Goal: Task Accomplishment & Management: Manage account settings

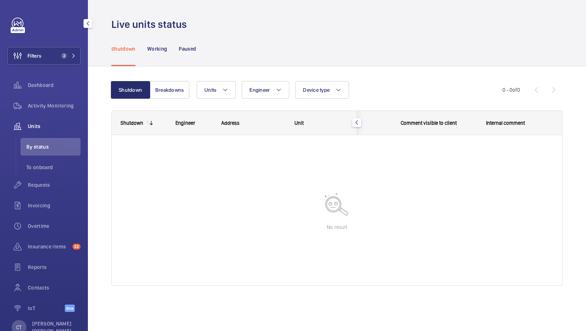
scroll to position [0, 132]
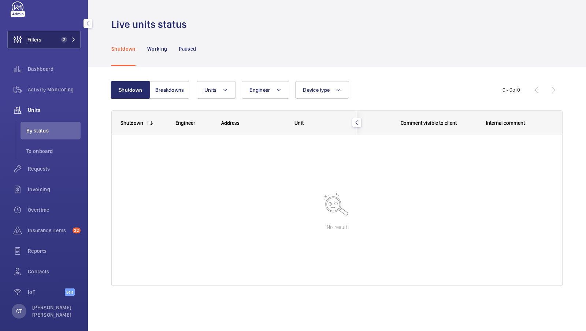
click at [66, 41] on span "2" at bounding box center [64, 40] width 6 height 6
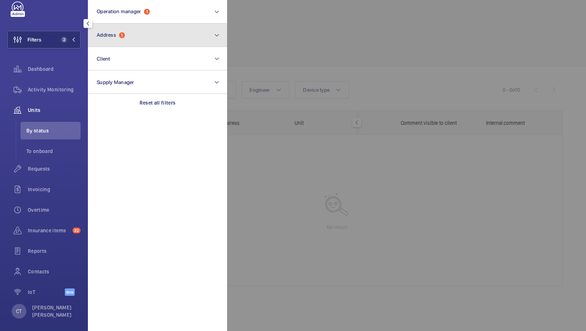
click at [163, 46] on button "Address 1" at bounding box center [157, 34] width 139 height 23
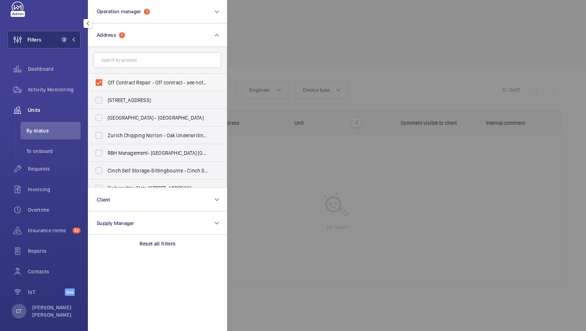
click at [133, 80] on span "Off Contract Repair - Off contract - see notes in description, [GEOGRAPHIC_DATA…" at bounding box center [158, 82] width 101 height 7
click at [106, 80] on input "Off Contract Repair - Off contract - see notes in description, [GEOGRAPHIC_DATA…" at bounding box center [99, 82] width 15 height 15
checkbox input "false"
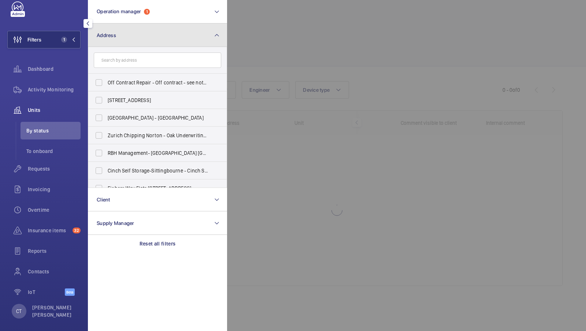
click at [147, 37] on button "Address" at bounding box center [157, 34] width 139 height 23
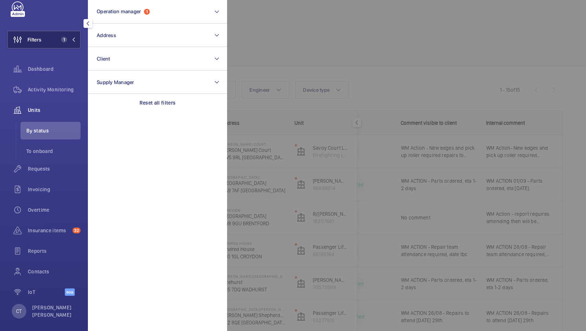
click at [61, 41] on span "1" at bounding box center [62, 40] width 9 height 6
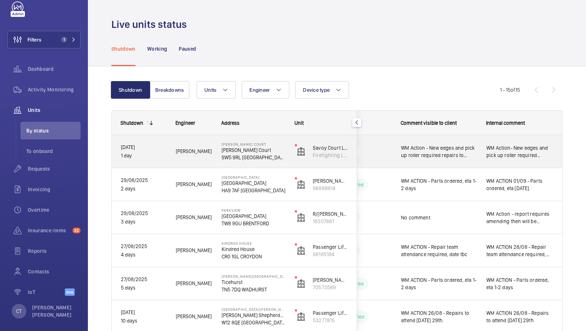
click at [500, 161] on div "WM Action- New edges and pick up roller required repairs to return" at bounding box center [520, 152] width 85 height 32
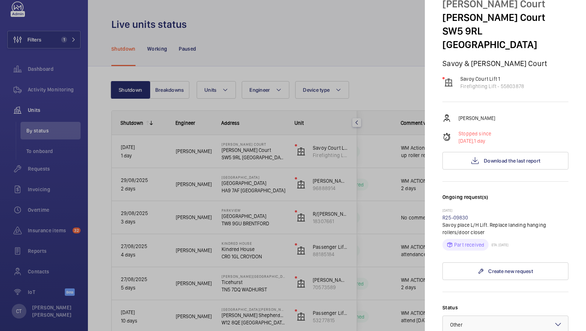
scroll to position [37, 0]
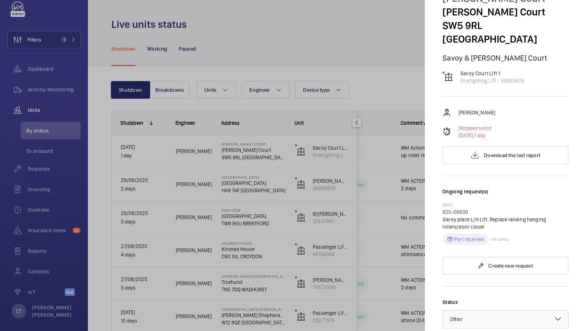
click at [320, 200] on div at bounding box center [293, 165] width 586 height 331
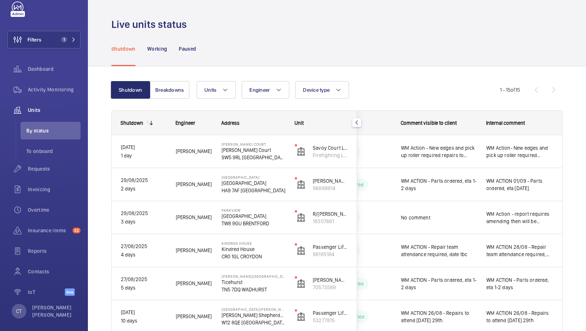
scroll to position [0, 0]
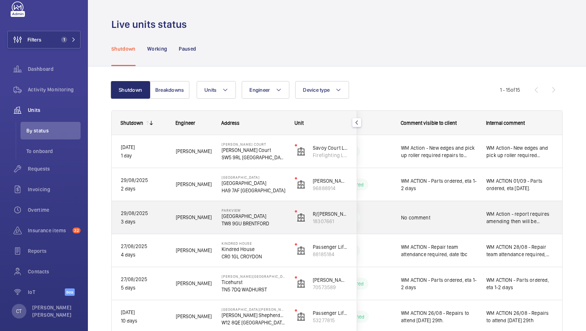
click at [471, 216] on span "No comment" at bounding box center [439, 217] width 76 height 7
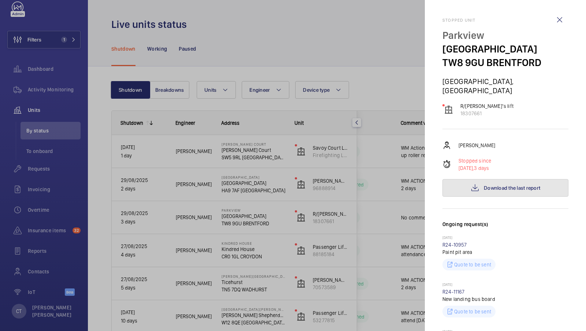
click at [486, 187] on button "Download the last report" at bounding box center [506, 188] width 126 height 18
click at [379, 87] on div at bounding box center [293, 165] width 586 height 331
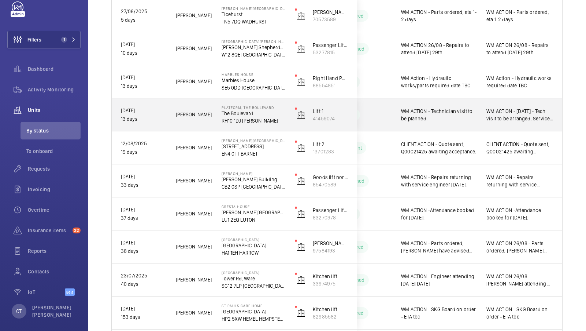
scroll to position [268, 0]
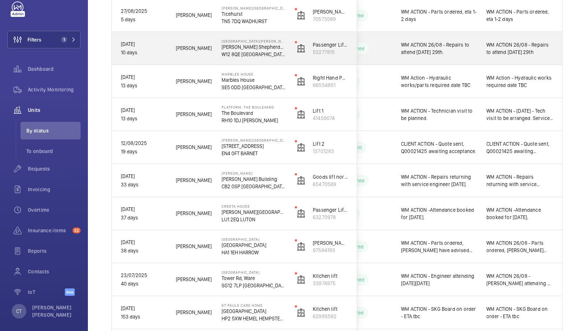
click at [519, 51] on span "WM ACTION 26/08 - Repairs to attend [DATE] 29th" at bounding box center [520, 48] width 67 height 15
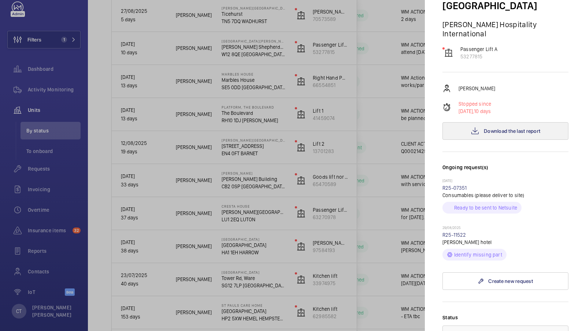
scroll to position [125, 0]
click at [507, 128] on span "Download the last report" at bounding box center [512, 131] width 56 height 6
click at [286, 238] on div at bounding box center [293, 165] width 586 height 331
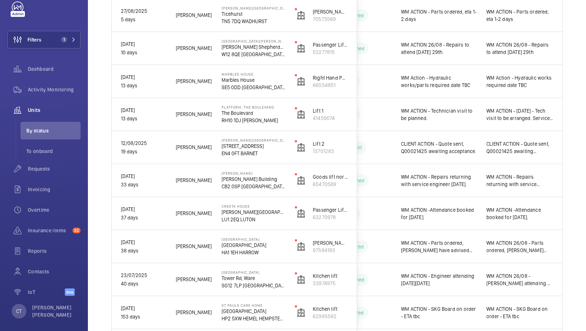
scroll to position [0, 0]
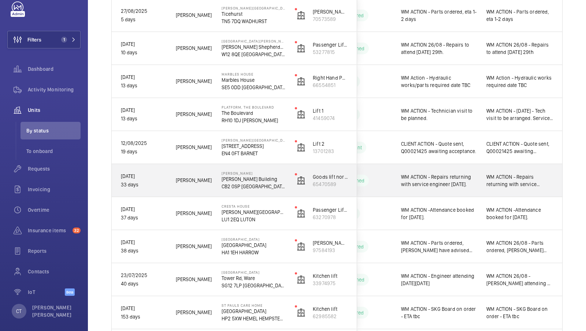
click at [525, 183] on span "WM ACTION - Repairs returning with service engineer [DATE]." at bounding box center [520, 180] width 67 height 15
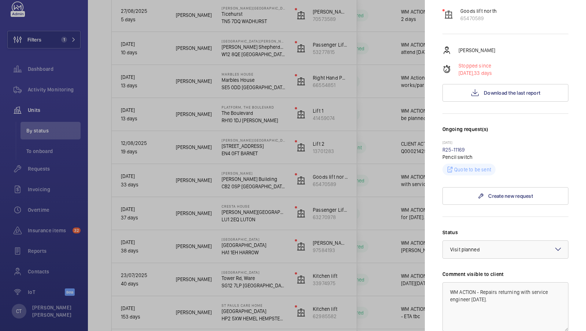
scroll to position [97, 0]
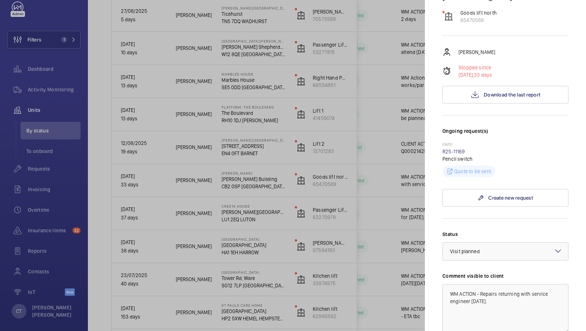
click at [348, 191] on div at bounding box center [293, 165] width 586 height 331
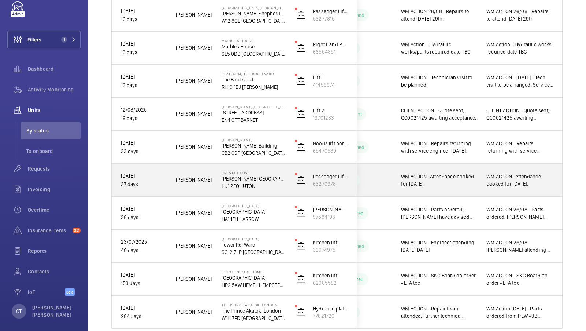
scroll to position [300, 0]
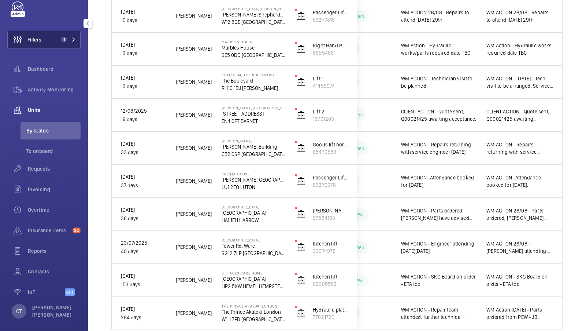
click at [67, 40] on span "1" at bounding box center [67, 40] width 18 height 6
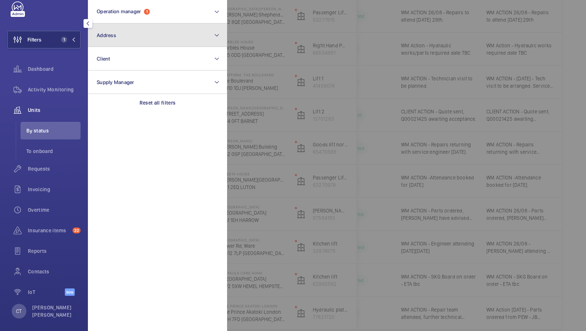
click at [121, 40] on button "Address" at bounding box center [157, 34] width 139 height 23
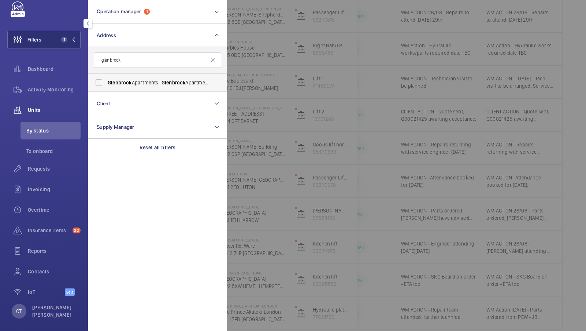
type input "glenbrook"
click at [124, 81] on span "Glenbrook" at bounding box center [120, 83] width 24 height 6
click at [106, 81] on input "[GEOGRAPHIC_DATA] - [GEOGRAPHIC_DATA]" at bounding box center [99, 82] width 15 height 15
checkbox input "true"
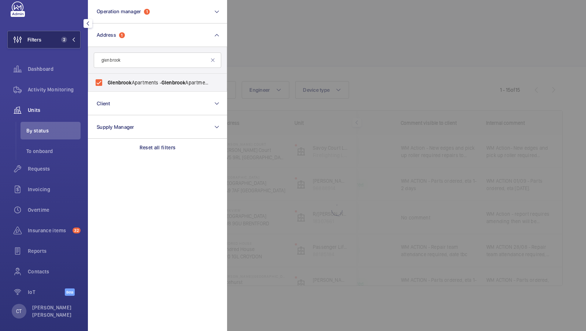
click at [65, 42] on span "2" at bounding box center [62, 40] width 9 height 6
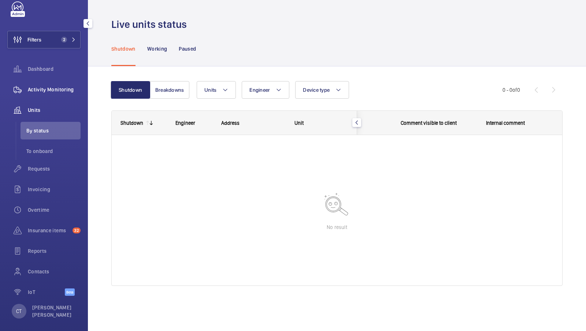
click at [49, 95] on div "Activity Monitoring" at bounding box center [43, 90] width 73 height 18
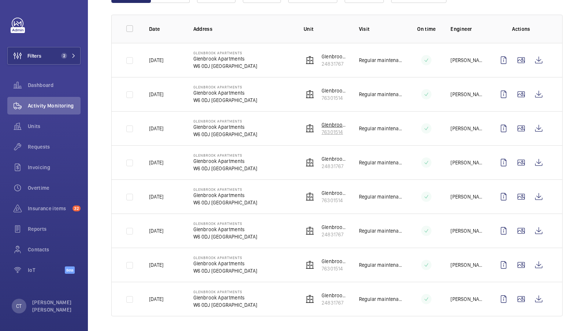
scroll to position [62, 0]
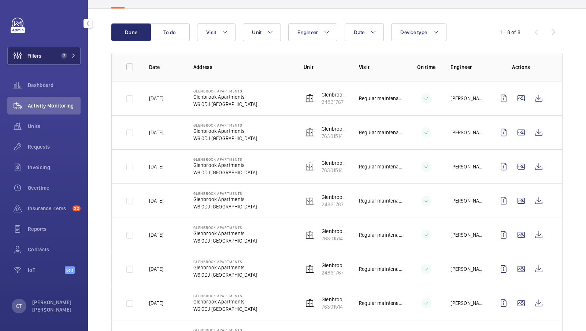
click at [67, 54] on span "2" at bounding box center [67, 56] width 18 height 6
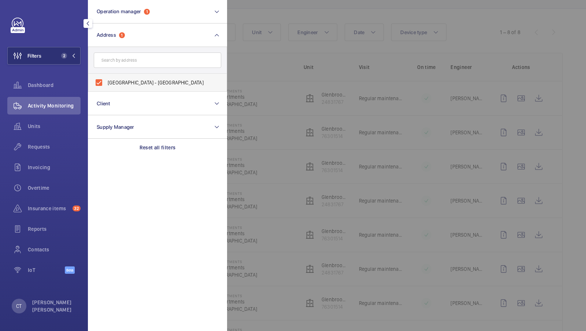
click at [116, 74] on label "[GEOGRAPHIC_DATA] - [GEOGRAPHIC_DATA]" at bounding box center [152, 83] width 128 height 18
click at [106, 75] on input "[GEOGRAPHIC_DATA] - [GEOGRAPHIC_DATA]" at bounding box center [99, 82] width 15 height 15
checkbox input "false"
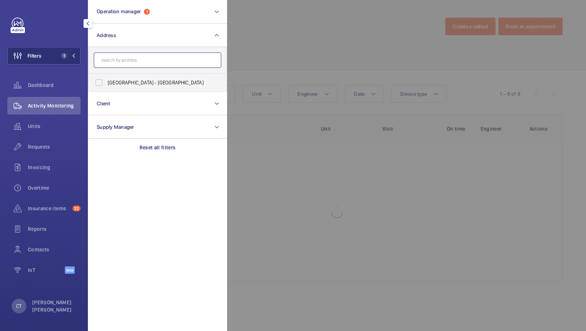
click at [115, 63] on input "text" at bounding box center [158, 59] width 128 height 15
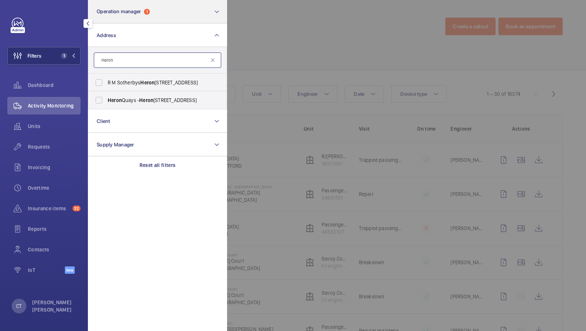
type input "Heron"
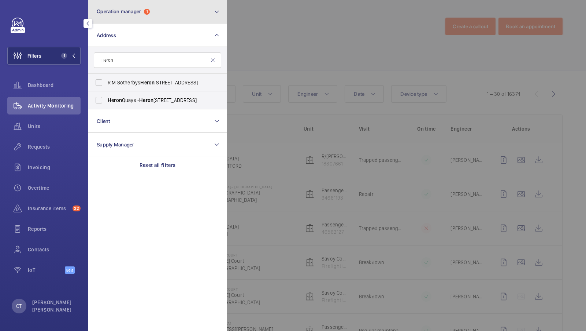
click at [154, 18] on button "Operation manager 1" at bounding box center [157, 11] width 139 height 23
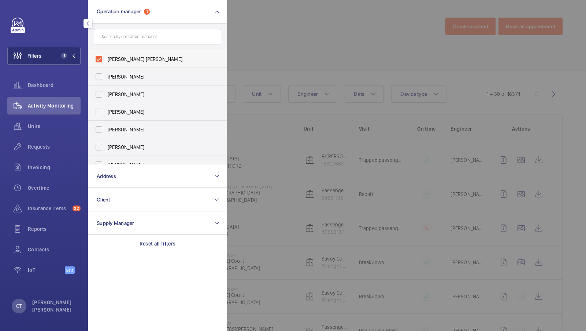
click at [128, 52] on label "[PERSON_NAME] [PERSON_NAME]" at bounding box center [152, 59] width 128 height 18
click at [106, 52] on input "[PERSON_NAME] [PERSON_NAME]" at bounding box center [99, 59] width 15 height 15
checkbox input "false"
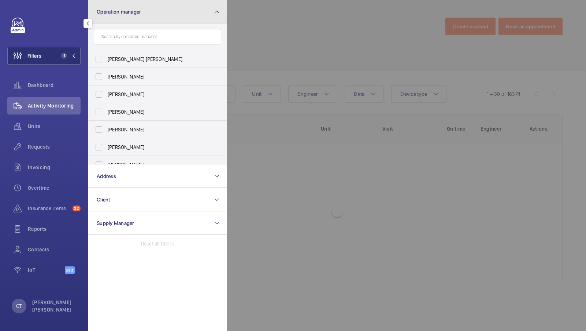
click at [140, 18] on button "Operation manager" at bounding box center [157, 11] width 139 height 23
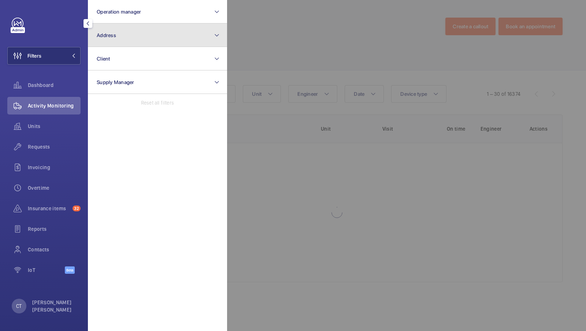
click at [130, 40] on button "Address" at bounding box center [157, 34] width 139 height 23
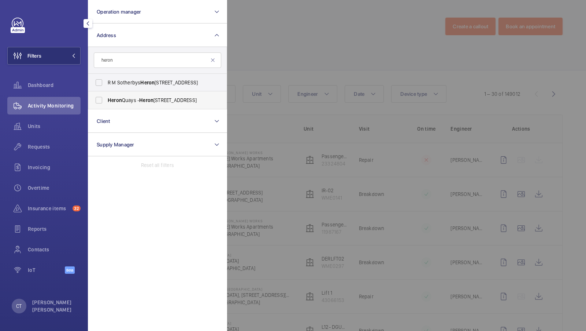
type input "heron"
click at [148, 100] on span "Heron" at bounding box center [146, 100] width 14 height 6
click at [106, 100] on input "[STREET_ADDRESS]" at bounding box center [99, 100] width 15 height 15
checkbox input "true"
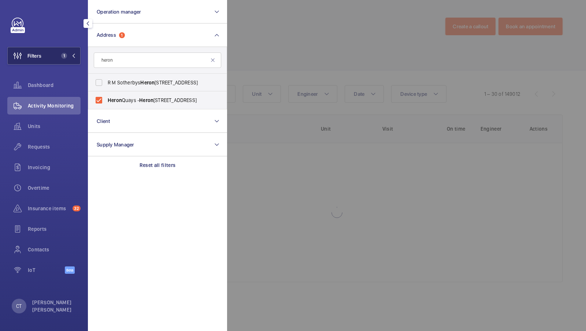
click at [73, 53] on span "1" at bounding box center [67, 56] width 18 height 6
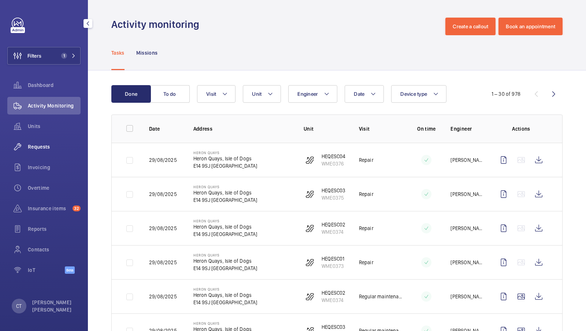
click at [43, 146] on span "Requests" at bounding box center [54, 146] width 53 height 7
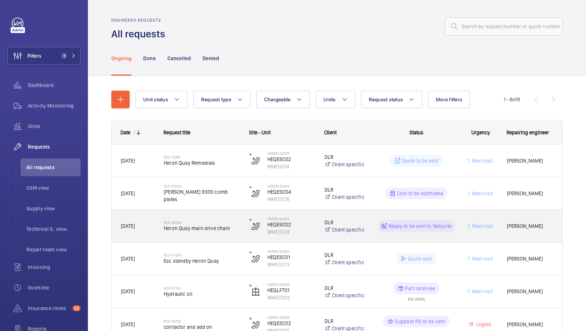
click at [213, 233] on div "R25-08324 Heron Quay main drive chain" at bounding box center [202, 225] width 76 height 21
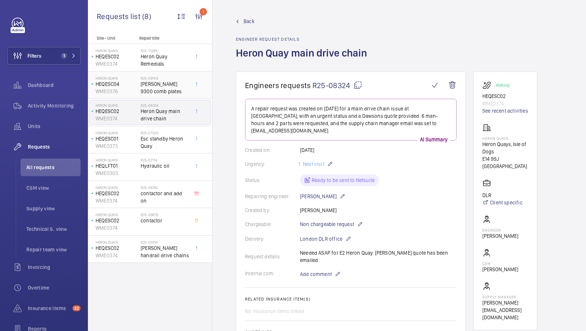
click at [163, 82] on span "[PERSON_NAME] 9300 comb plates" at bounding box center [165, 87] width 48 height 15
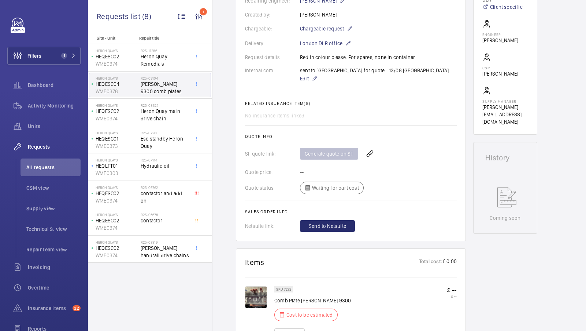
scroll to position [199, 0]
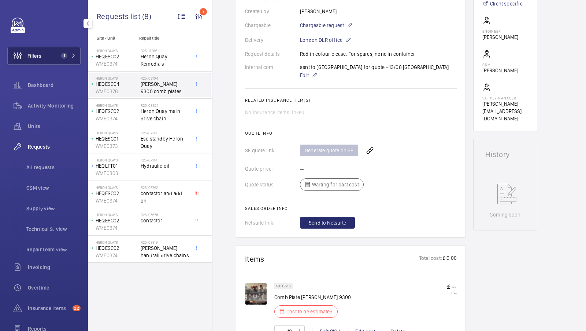
click at [68, 49] on button "Filters 1" at bounding box center [43, 56] width 73 height 18
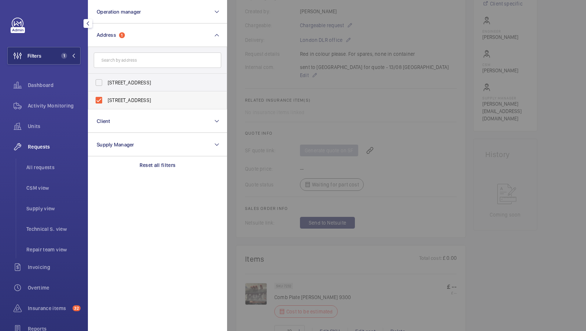
click at [135, 96] on span "[STREET_ADDRESS]" at bounding box center [158, 99] width 101 height 7
click at [106, 96] on input "[STREET_ADDRESS]" at bounding box center [99, 100] width 15 height 15
checkbox input "false"
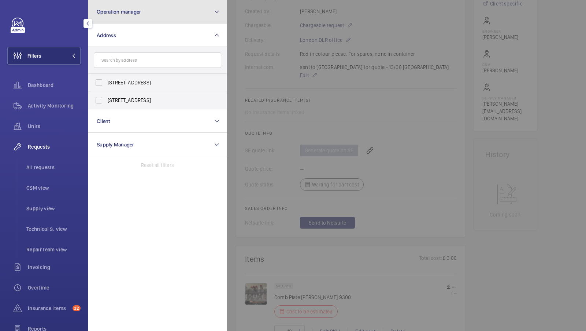
click at [111, 15] on button "Operation manager" at bounding box center [157, 11] width 139 height 23
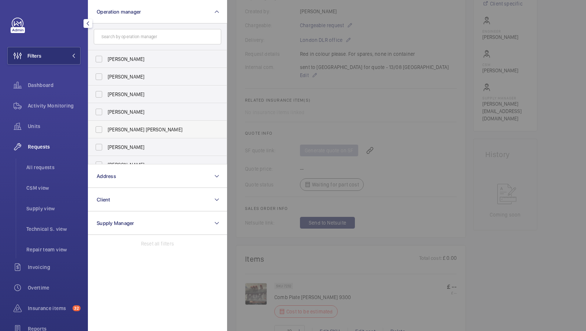
click at [116, 133] on label "[PERSON_NAME] [PERSON_NAME]" at bounding box center [152, 130] width 128 height 18
click at [106, 133] on input "[PERSON_NAME] [PERSON_NAME]" at bounding box center [99, 129] width 15 height 15
checkbox input "true"
click at [70, 53] on span "1" at bounding box center [67, 56] width 18 height 6
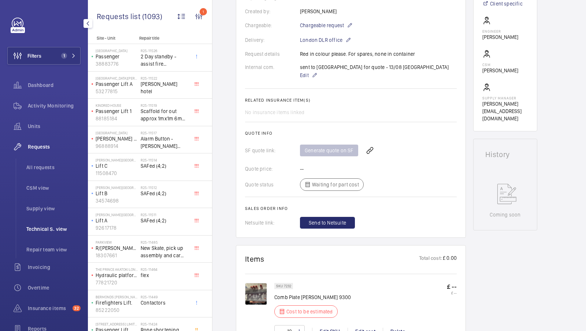
click at [40, 228] on span "Technical S. view" at bounding box center [53, 228] width 54 height 7
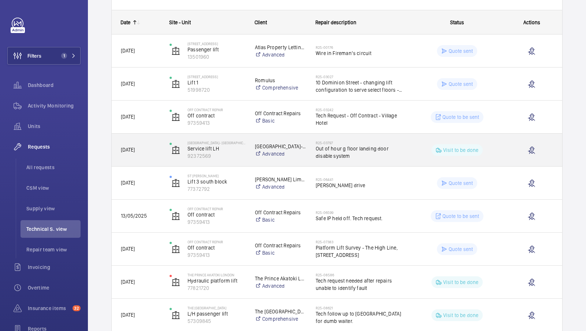
scroll to position [102, 0]
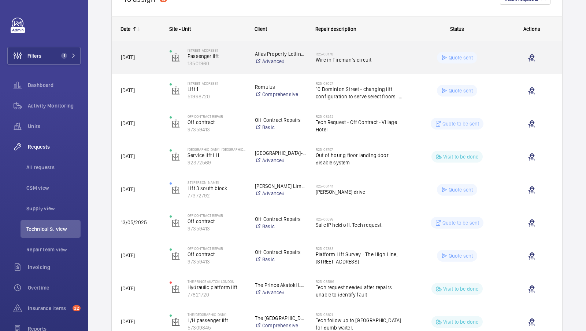
click at [375, 56] on span "Wire in Fireman’s circuit" at bounding box center [360, 59] width 88 height 7
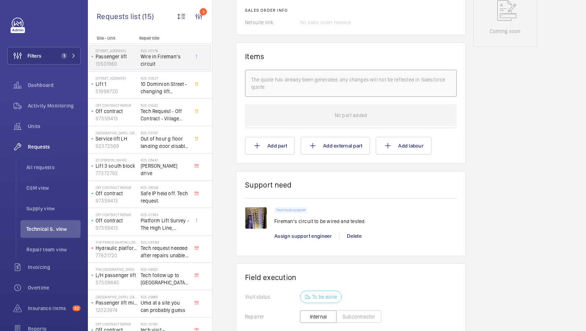
scroll to position [411, 0]
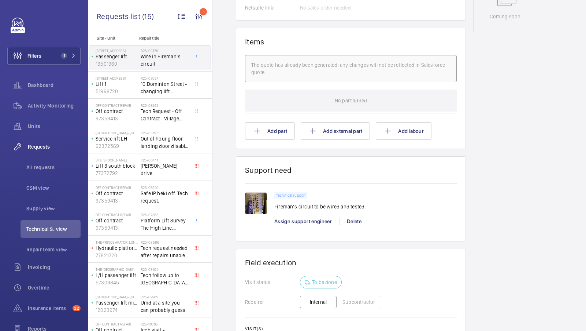
click at [242, 207] on wm-front-card "Support need Technical support Fireman’s circuit to be wired and tested. Assign…" at bounding box center [351, 198] width 230 height 85
click at [256, 204] on img at bounding box center [256, 203] width 22 height 22
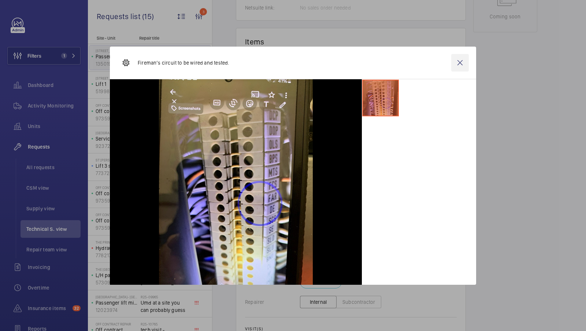
click at [460, 58] on wm-front-icon-button at bounding box center [461, 63] width 18 height 18
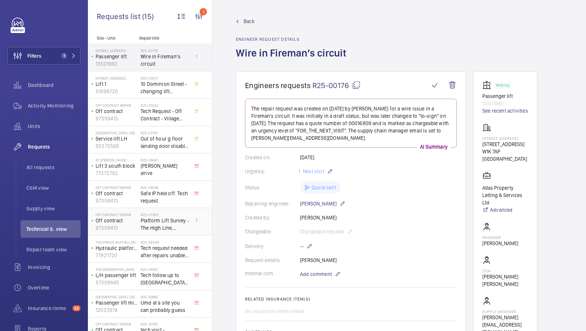
scroll to position [0, 0]
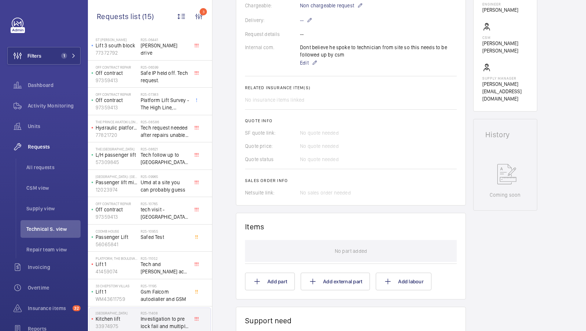
scroll to position [253, 0]
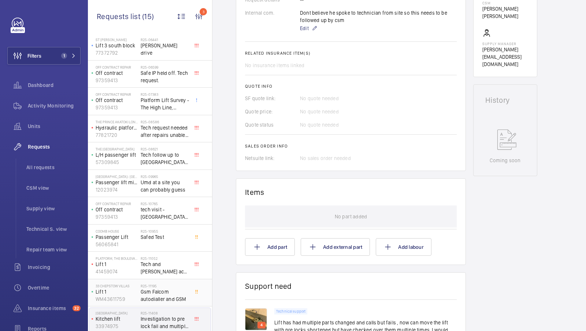
click at [163, 290] on span "Gsm Falcom autodialler and GSM" at bounding box center [165, 295] width 48 height 15
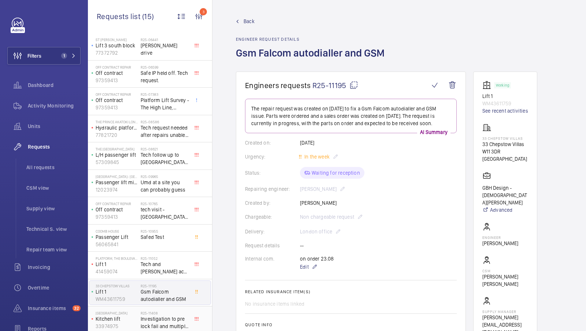
click at [162, 324] on span "Investigation to pre lock fail and multiple lift fails" at bounding box center [165, 322] width 48 height 15
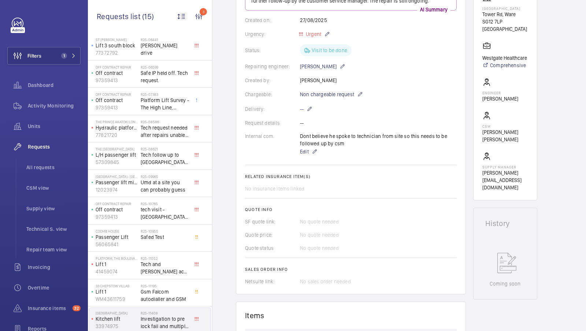
scroll to position [134, 0]
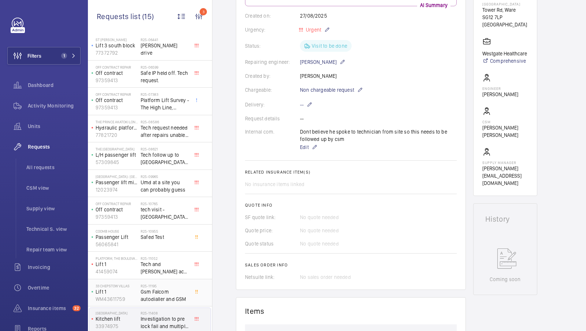
click at [154, 296] on span "Gsm Falcom autodialler and GSM" at bounding box center [165, 295] width 48 height 15
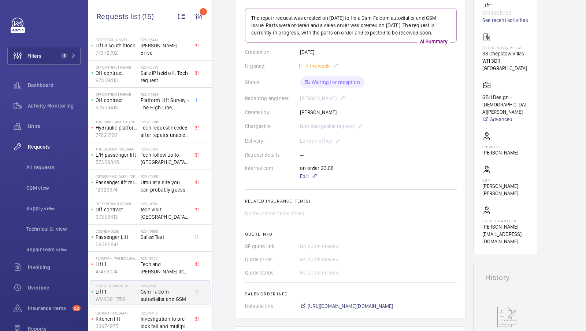
scroll to position [82, 0]
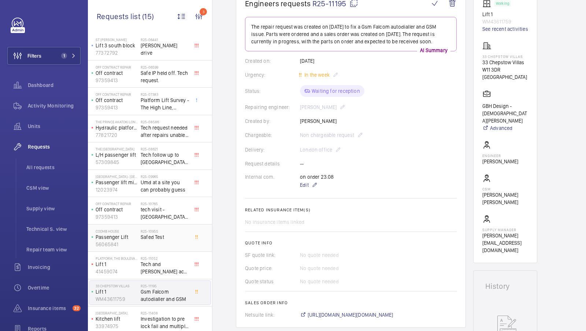
click at [160, 236] on span "Safed Test" at bounding box center [165, 236] width 48 height 7
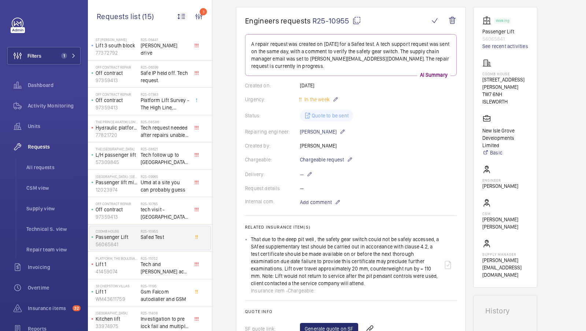
scroll to position [103, 0]
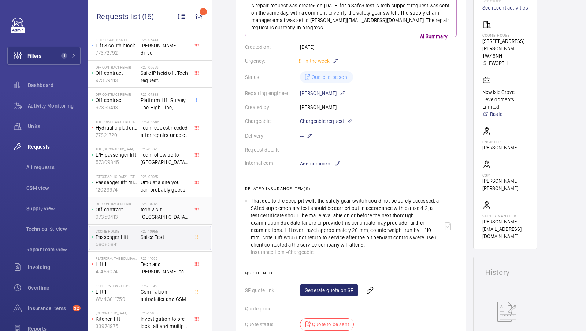
click at [158, 217] on span "tech visit - [GEOGRAPHIC_DATA] [STREET_ADDRESS][PERSON_NAME]" at bounding box center [165, 213] width 48 height 15
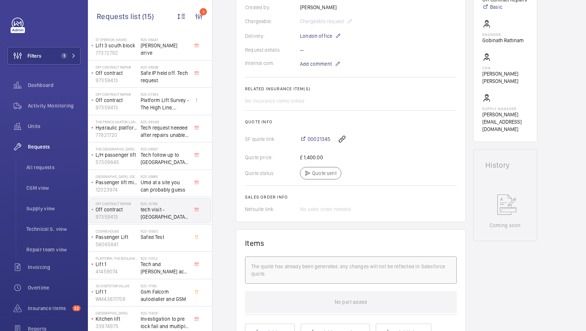
scroll to position [98, 0]
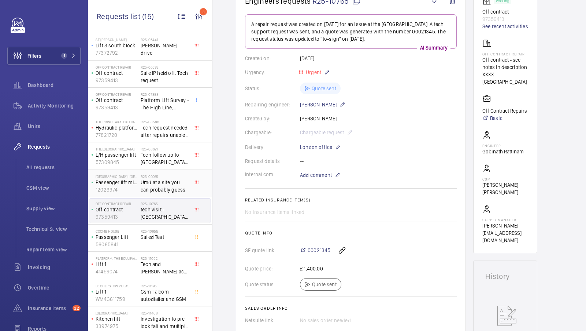
click at [167, 185] on span "Umd at a site you can probably guess" at bounding box center [165, 186] width 48 height 15
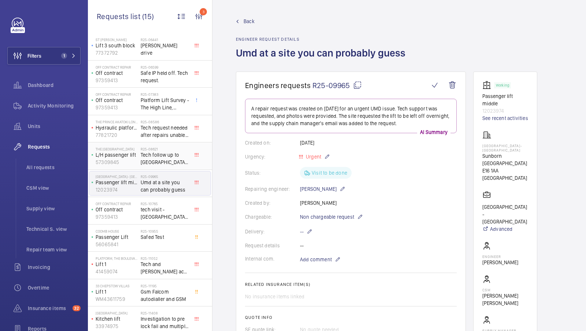
click at [168, 161] on span "Tech follow up to [GEOGRAPHIC_DATA] for dumb waiter." at bounding box center [165, 158] width 48 height 15
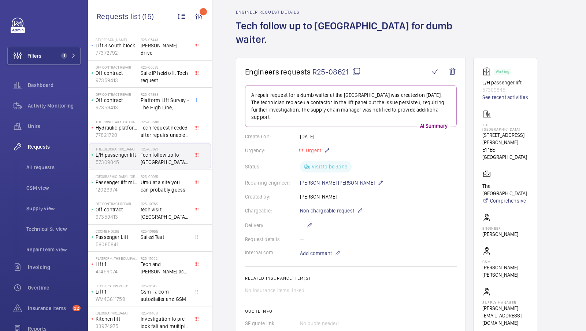
scroll to position [30, 0]
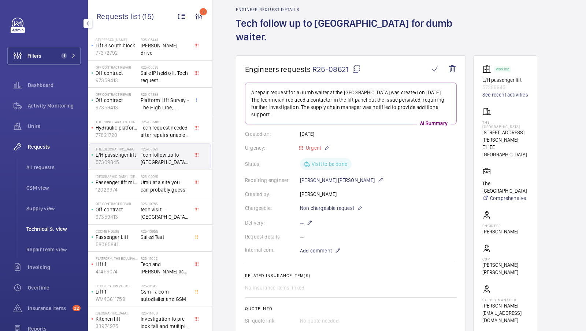
click at [48, 228] on span "Technical S. view" at bounding box center [53, 228] width 54 height 7
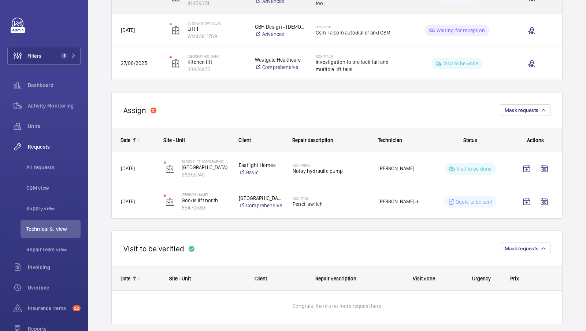
scroll to position [567, 0]
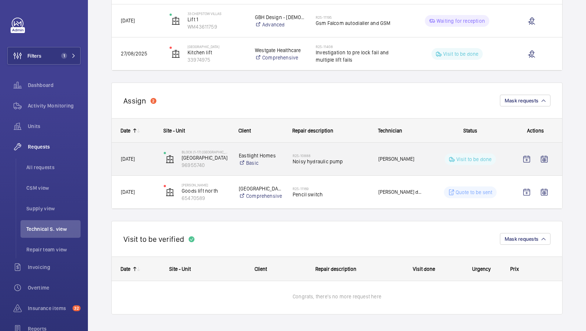
click at [398, 159] on span "[PERSON_NAME]" at bounding box center [401, 159] width 44 height 8
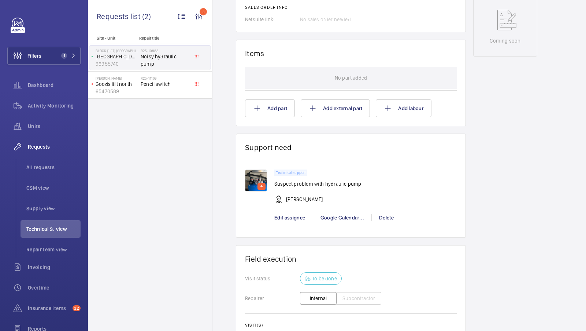
scroll to position [378, 0]
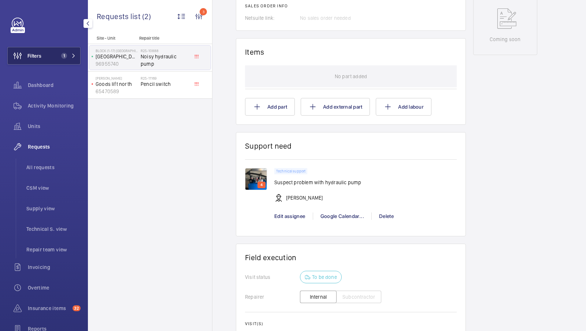
click at [56, 54] on button "Filters 1" at bounding box center [43, 56] width 73 height 18
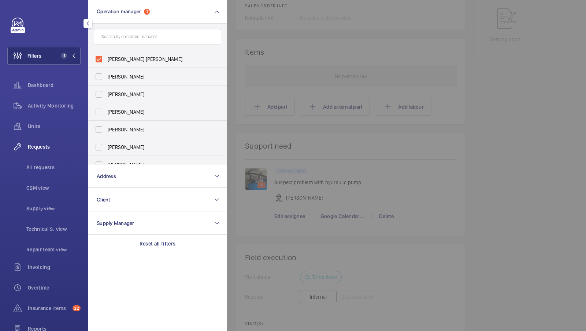
click at [337, 91] on div at bounding box center [520, 165] width 586 height 331
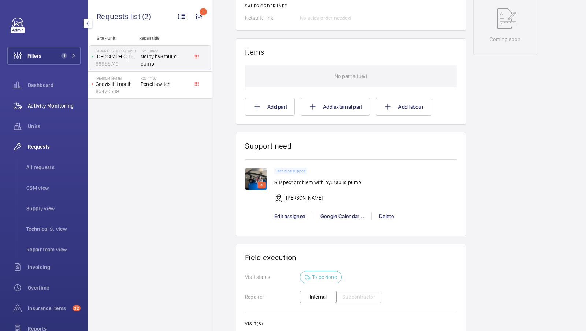
click at [65, 108] on span "Activity Monitoring" at bounding box center [54, 105] width 53 height 7
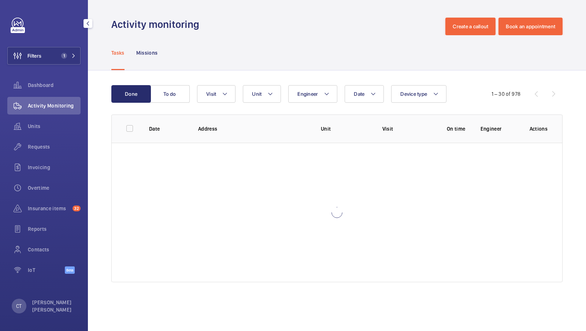
click at [63, 46] on div "Filters 1 Dashboard Activity Monitoring Units Requests Invoicing Overtime Insur…" at bounding box center [43, 150] width 73 height 264
click at [47, 50] on button "Filters 1" at bounding box center [43, 56] width 73 height 18
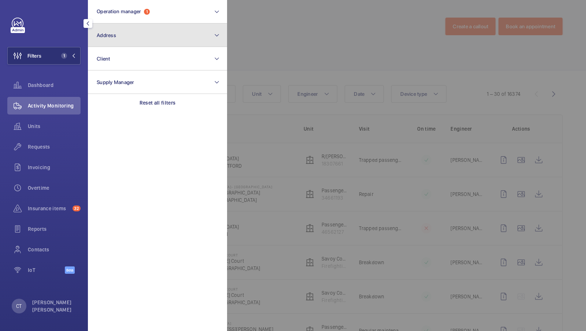
click at [161, 26] on button "Address" at bounding box center [157, 34] width 139 height 23
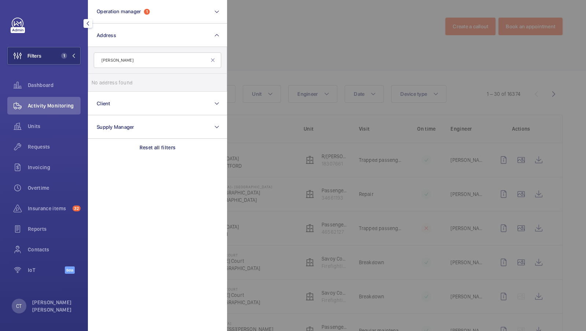
type input "[PERSON_NAME]"
click at [135, 63] on input "[PERSON_NAME]" at bounding box center [158, 59] width 128 height 15
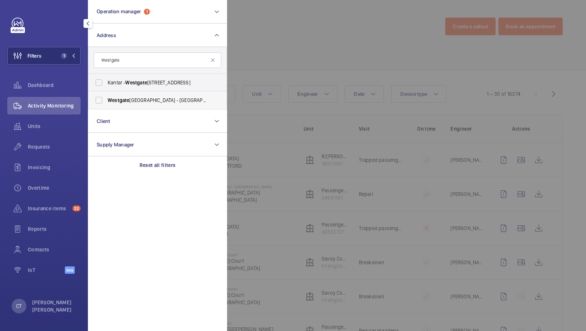
type input "Westgate"
click at [126, 99] on span "Westgate" at bounding box center [119, 100] width 22 height 6
click at [106, 99] on input "[GEOGRAPHIC_DATA] - [STREET_ADDRESS]" at bounding box center [99, 100] width 15 height 15
checkbox input "true"
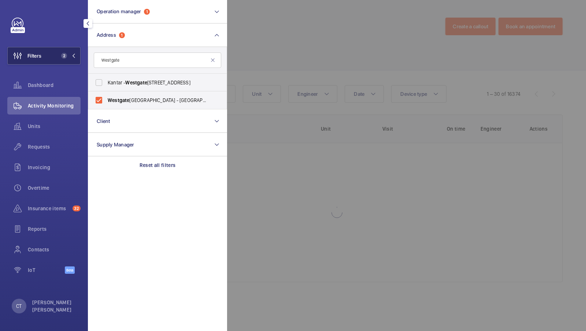
click at [62, 48] on button "Filters 2" at bounding box center [43, 56] width 73 height 18
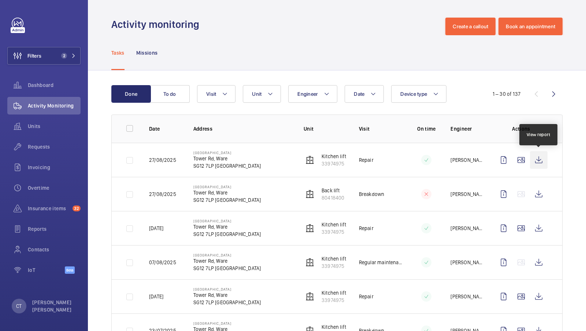
drag, startPoint x: 536, startPoint y: 161, endPoint x: 536, endPoint y: 165, distance: 4.8
click at [536, 161] on wm-front-icon-button at bounding box center [539, 160] width 18 height 18
click at [29, 128] on span "Units" at bounding box center [54, 125] width 53 height 7
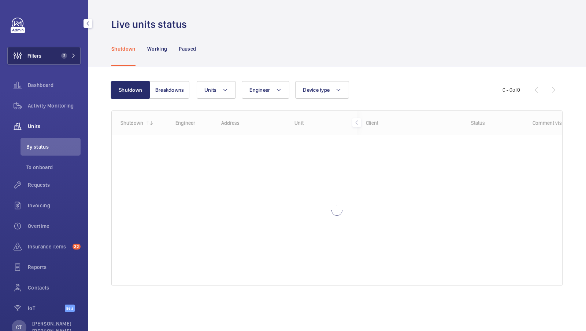
click at [59, 61] on button "Filters 2" at bounding box center [43, 56] width 73 height 18
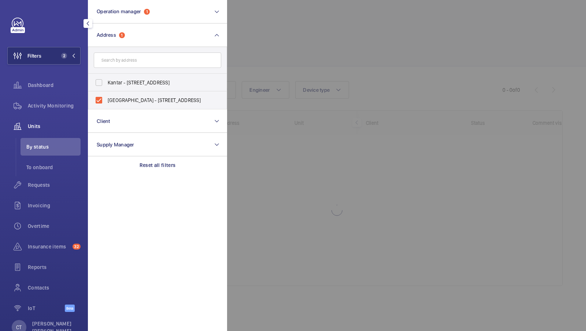
click at [58, 25] on div at bounding box center [46, 24] width 69 height 12
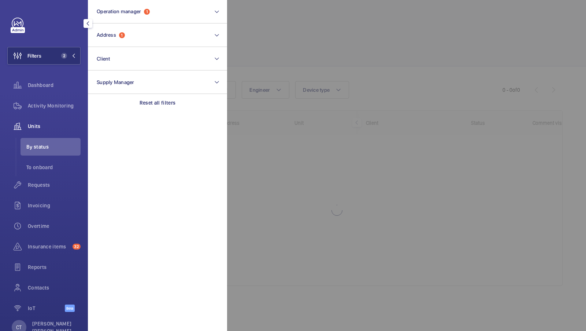
click at [375, 99] on div at bounding box center [520, 165] width 586 height 331
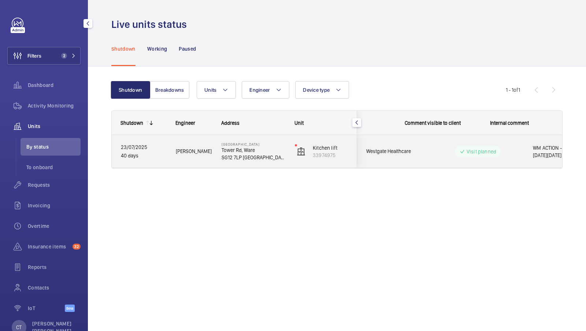
scroll to position [0, 132]
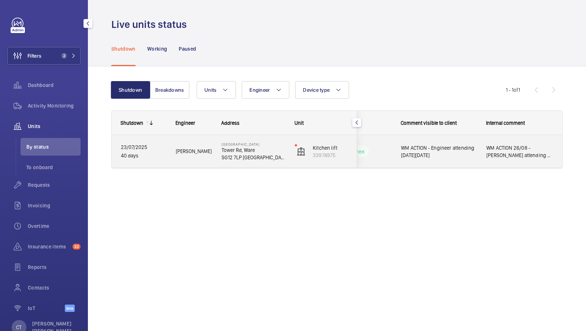
click at [524, 151] on span "WM ACTION 26/08 - [PERSON_NAME] attending on [DATE]" at bounding box center [520, 151] width 67 height 15
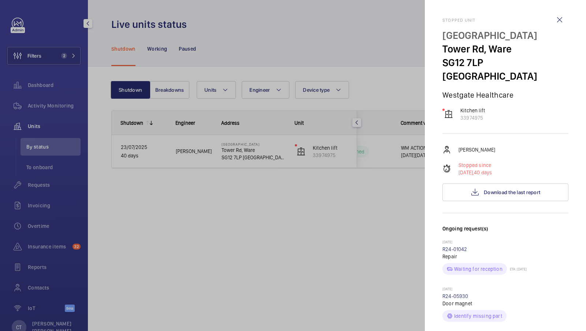
scroll to position [603, 0]
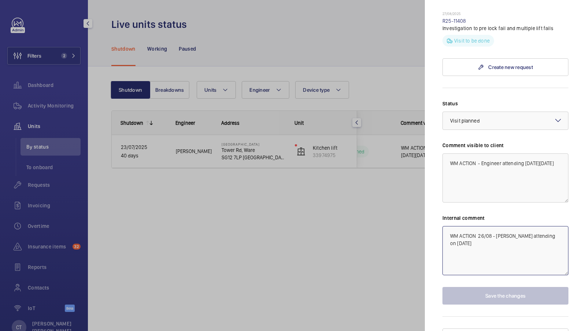
drag, startPoint x: 500, startPoint y: 239, endPoint x: 479, endPoint y: 218, distance: 29.8
click at [479, 226] on textarea "WM ACTION 26/08 - [PERSON_NAME] attending on [DATE]" at bounding box center [506, 250] width 126 height 49
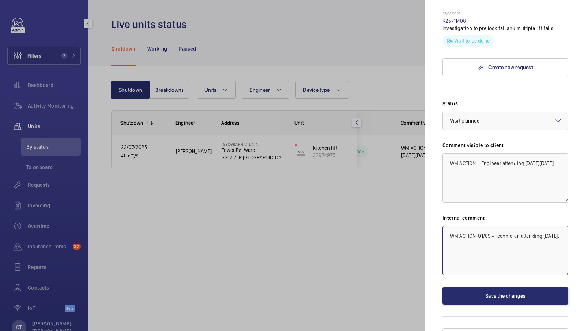
type textarea "WM ACTION 01/09 - Technician attending [DATE]."
drag, startPoint x: 486, startPoint y: 161, endPoint x: 481, endPoint y: 151, distance: 11.0
click at [481, 153] on textarea "WM ACTION - Engineer attending [DATE][DATE]" at bounding box center [506, 177] width 126 height 49
type textarea "WM ACTION - Technical attendance 02/09."
click at [510, 287] on button "Save the changes" at bounding box center [506, 296] width 126 height 18
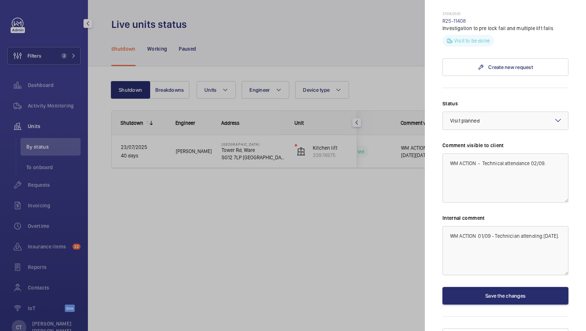
scroll to position [0, 0]
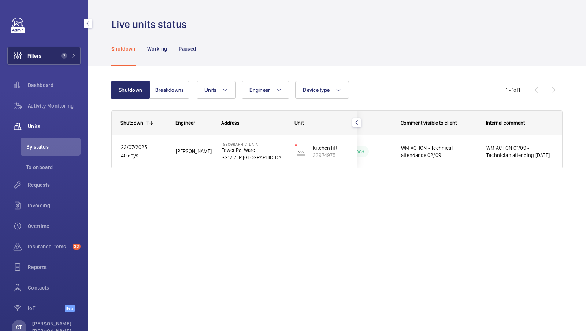
click at [55, 54] on button "Filters 2" at bounding box center [43, 56] width 73 height 18
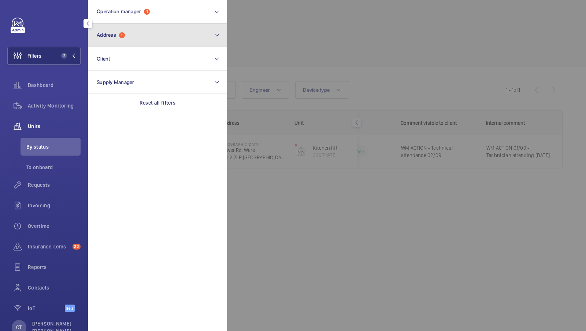
click at [145, 28] on button "Address 1" at bounding box center [157, 34] width 139 height 23
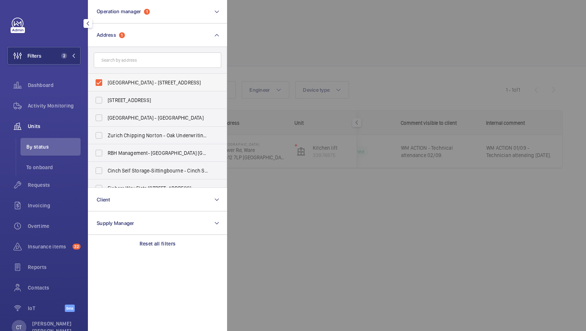
click at [143, 87] on label "[GEOGRAPHIC_DATA] - [STREET_ADDRESS]" at bounding box center [152, 83] width 128 height 18
click at [106, 87] on input "[GEOGRAPHIC_DATA] - [STREET_ADDRESS]" at bounding box center [99, 82] width 15 height 15
checkbox input "false"
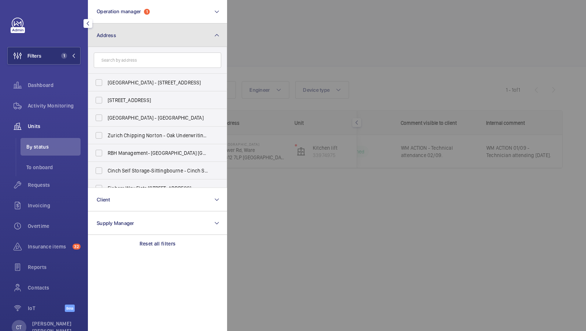
click at [182, 41] on button "Address" at bounding box center [157, 34] width 139 height 23
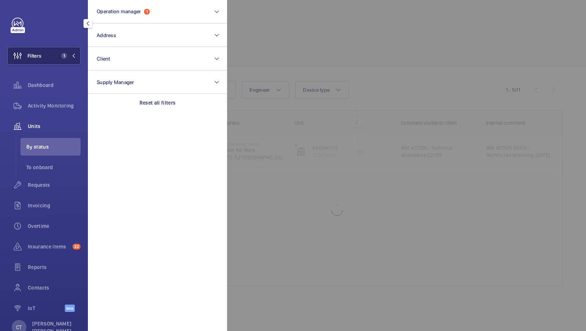
click at [59, 56] on span "1" at bounding box center [62, 56] width 9 height 6
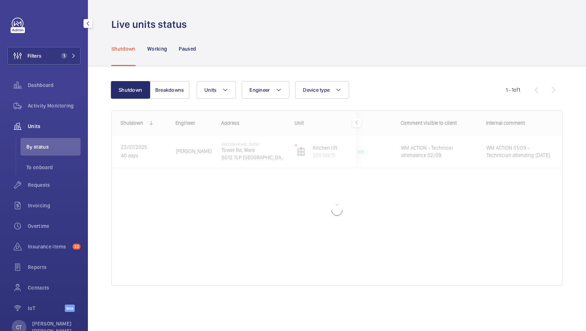
click at [336, 69] on div "Shutdown Breakdowns Units Engineer Device type More filters Reset all filters 1…" at bounding box center [337, 193] width 498 height 254
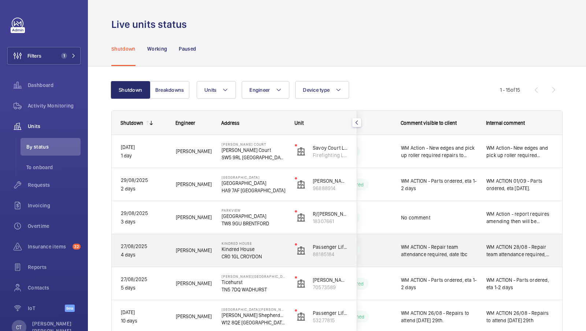
click at [525, 240] on div "WM ACTION 28/08 - Repair team attendance required, date tbc" at bounding box center [520, 251] width 85 height 32
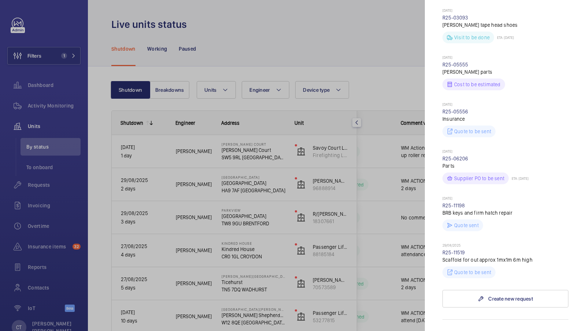
scroll to position [350, 0]
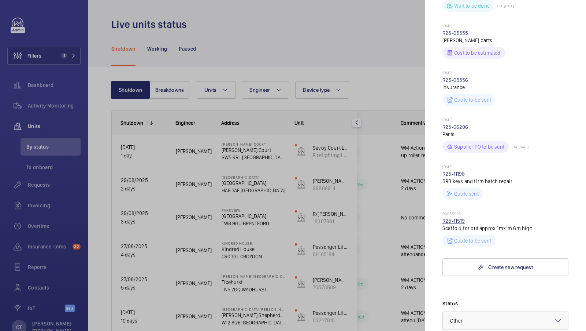
click at [450, 218] on link "R25-11519" at bounding box center [454, 221] width 23 height 6
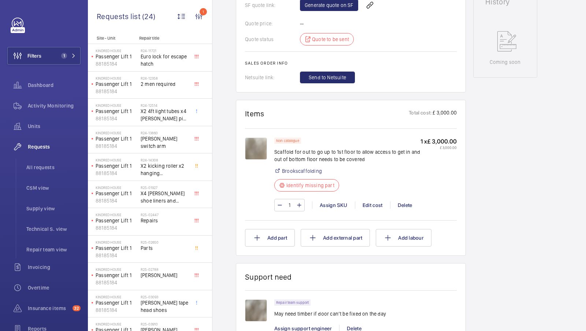
scroll to position [345, 0]
click at [251, 150] on img at bounding box center [256, 147] width 22 height 22
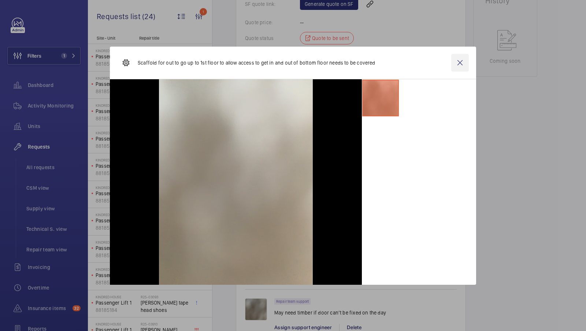
click at [459, 59] on wm-front-icon-button at bounding box center [461, 63] width 18 height 18
click at [487, 181] on div "Stopped Passenger Lift 1 88185184 See recent activities Kindred House [GEOGRAPH…" at bounding box center [506, 126] width 64 height 799
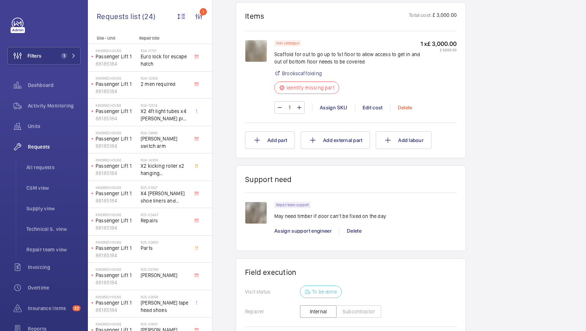
scroll to position [441, 0]
click at [247, 214] on img at bounding box center [256, 213] width 22 height 22
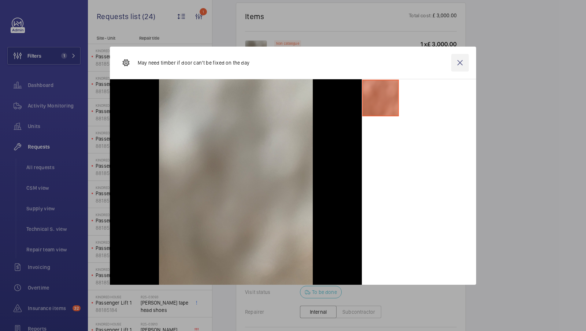
click at [461, 65] on wm-front-icon-button at bounding box center [461, 63] width 18 height 18
